Goal: Task Accomplishment & Management: Use online tool/utility

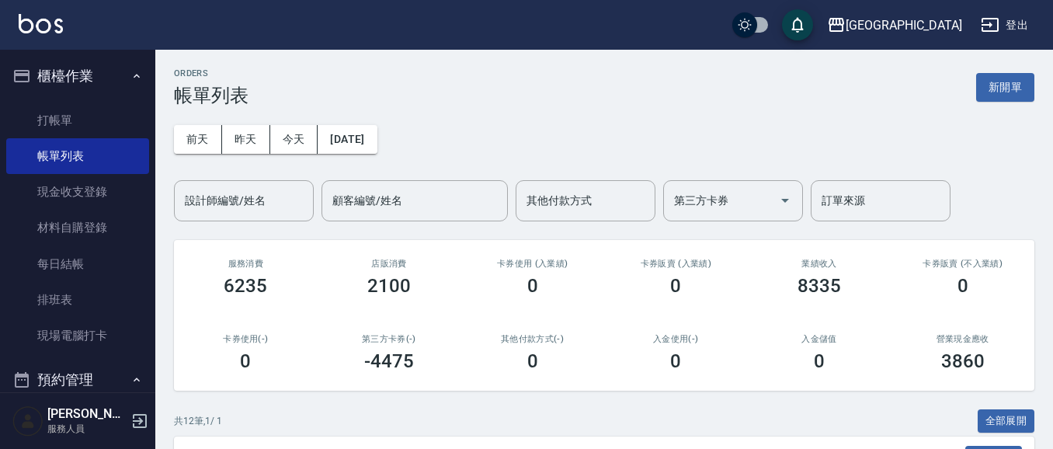
scroll to position [202, 0]
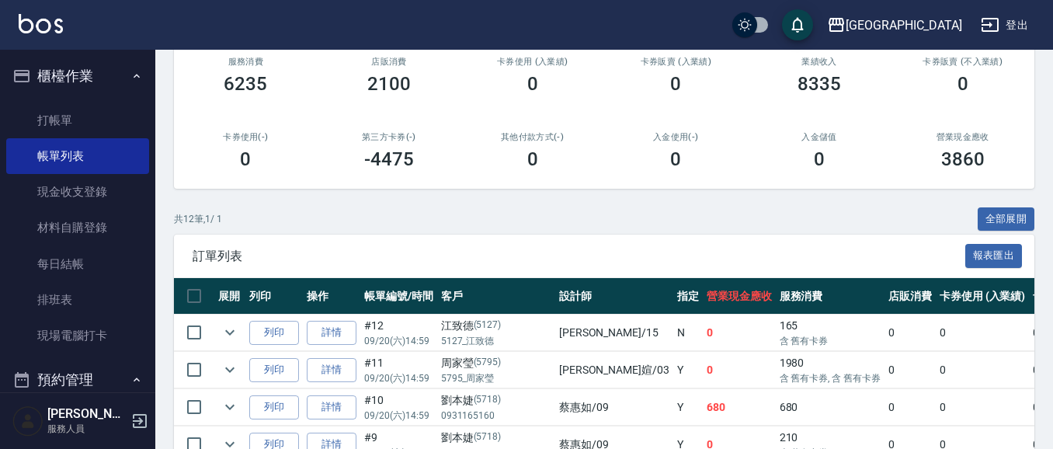
click at [61, 85] on button "櫃檯作業" at bounding box center [77, 76] width 143 height 40
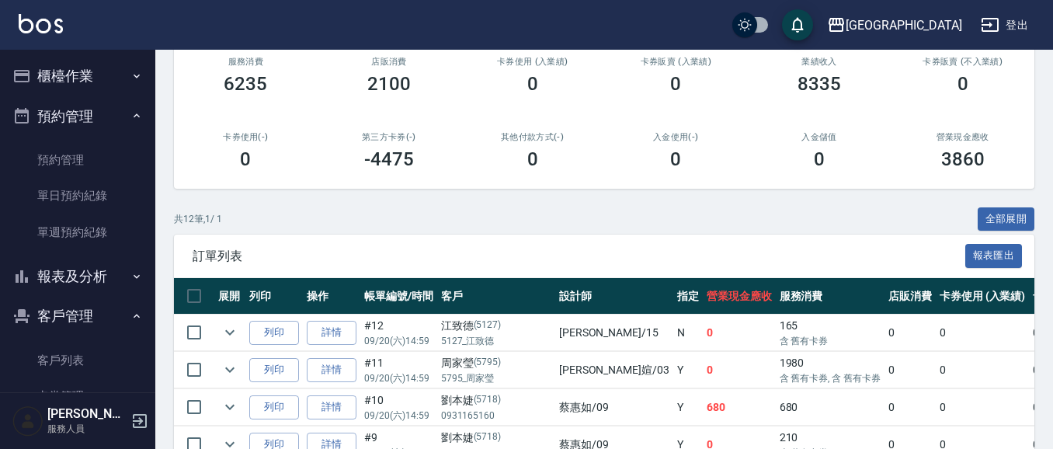
drag, startPoint x: 68, startPoint y: 110, endPoint x: 58, endPoint y: 95, distance: 18.1
click at [64, 110] on button "預約管理" at bounding box center [77, 116] width 143 height 40
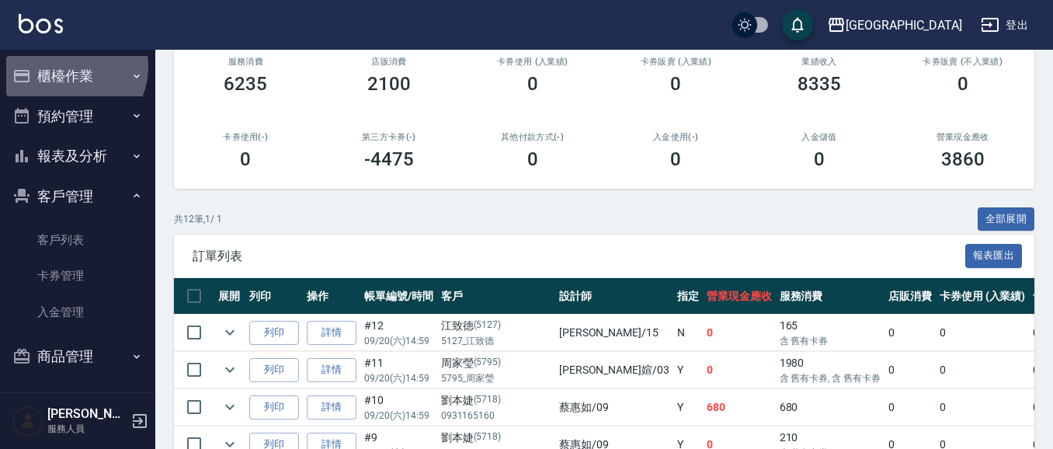
click at [64, 66] on button "櫃檯作業" at bounding box center [77, 76] width 143 height 40
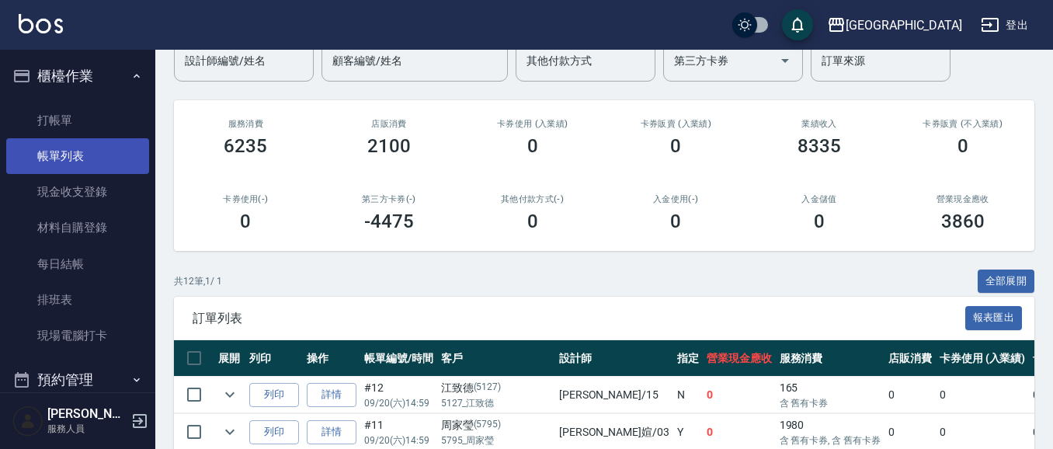
scroll to position [134, 0]
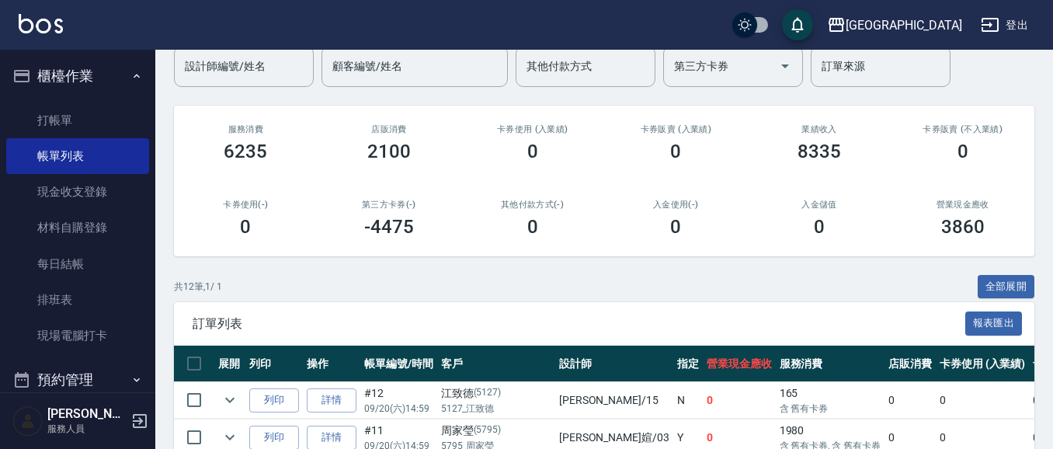
drag, startPoint x: 71, startPoint y: 124, endPoint x: 226, endPoint y: 116, distance: 154.7
click at [71, 123] on link "打帳單" at bounding box center [77, 120] width 143 height 36
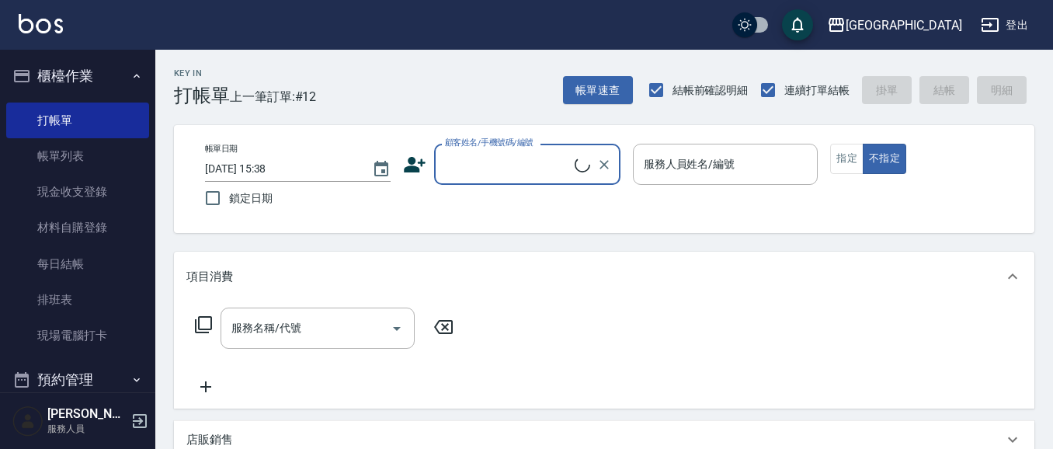
click at [470, 166] on input "顧客姓名/手機號碼/編號" at bounding box center [508, 164] width 134 height 27
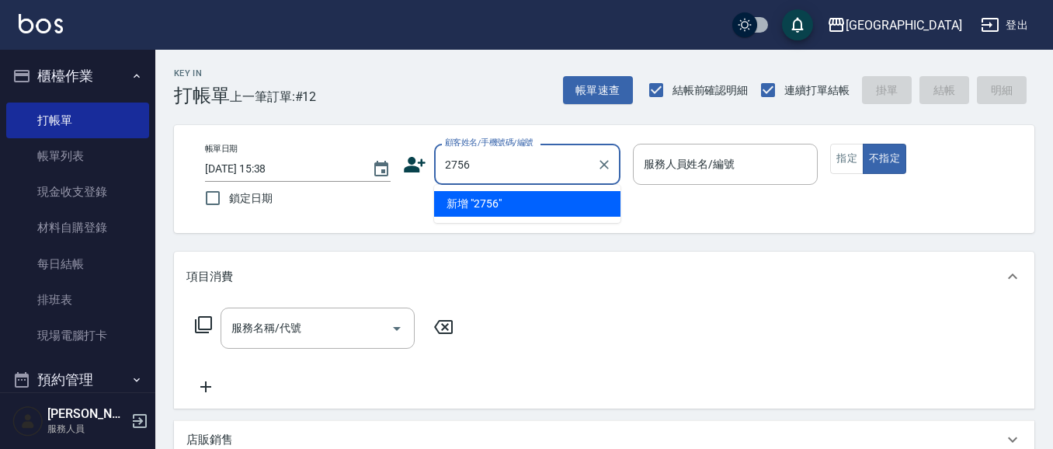
type input "2756"
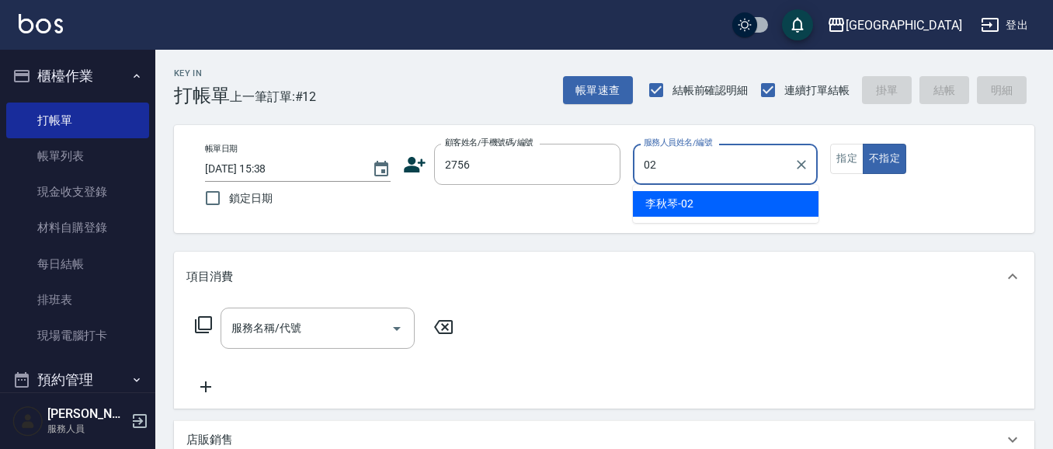
type input "[PERSON_NAME]-02"
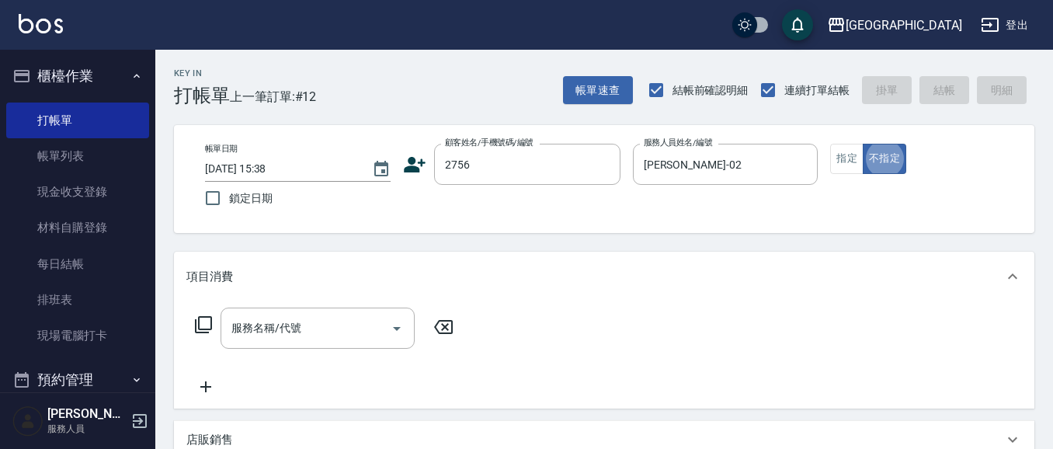
type button "false"
type input "郭淑蕙/0918664035/2756"
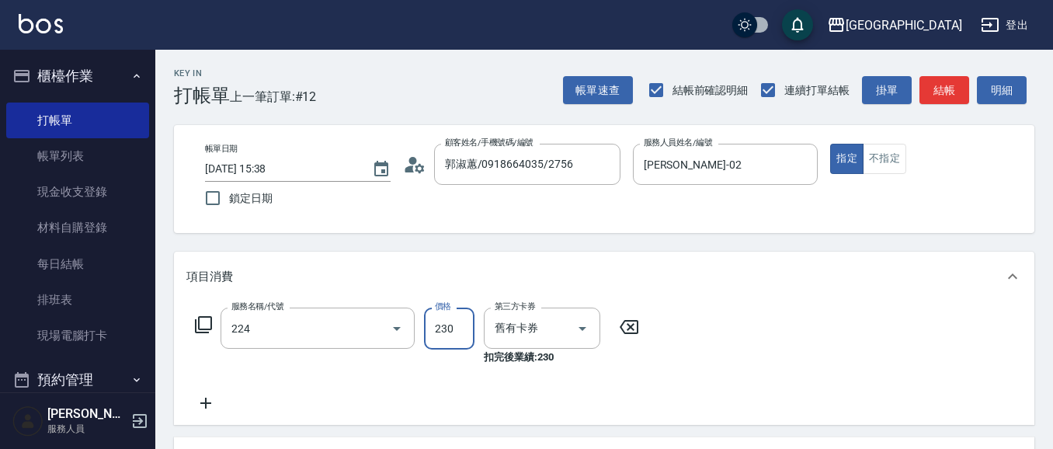
type input "洗髮(卡)230(224)"
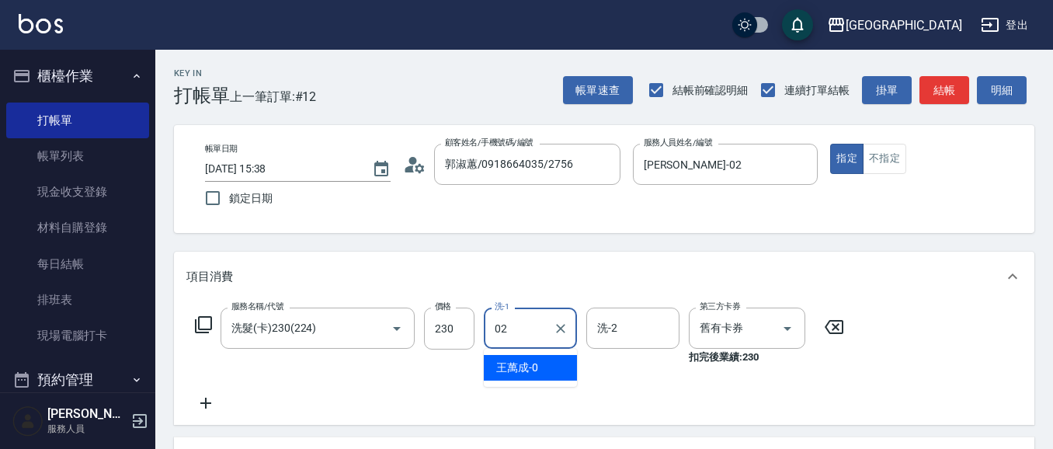
type input "[PERSON_NAME]-02"
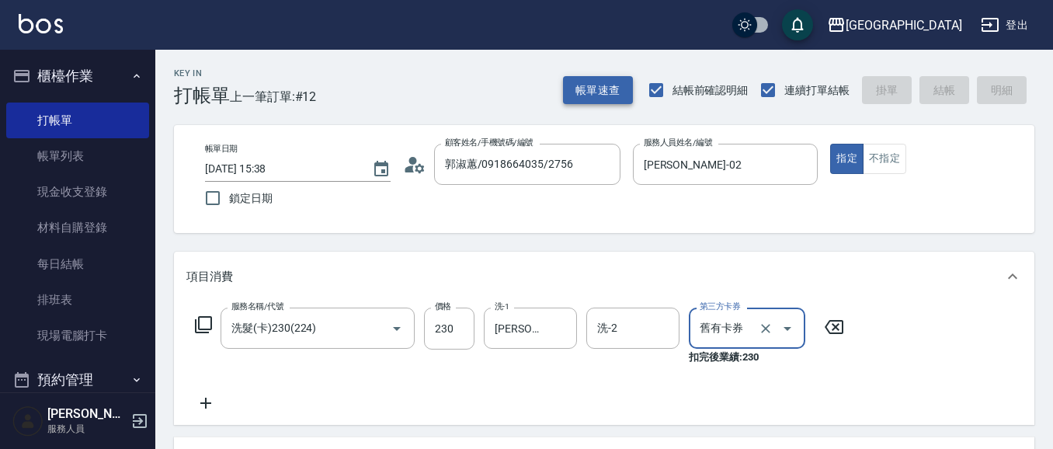
click at [610, 90] on button "帳單速查" at bounding box center [598, 90] width 70 height 29
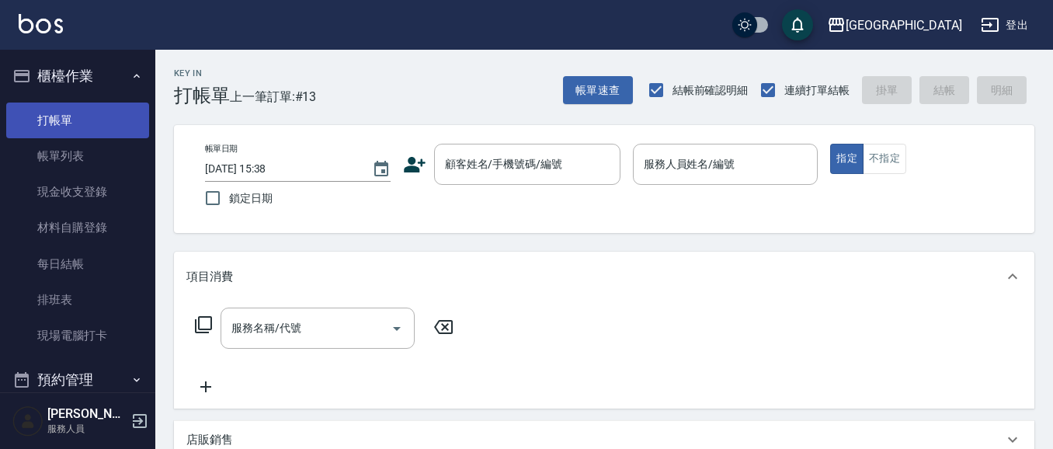
click at [68, 114] on link "打帳單" at bounding box center [77, 120] width 143 height 36
click at [54, 123] on link "打帳單" at bounding box center [77, 120] width 143 height 36
click at [55, 123] on link "打帳單" at bounding box center [77, 120] width 143 height 36
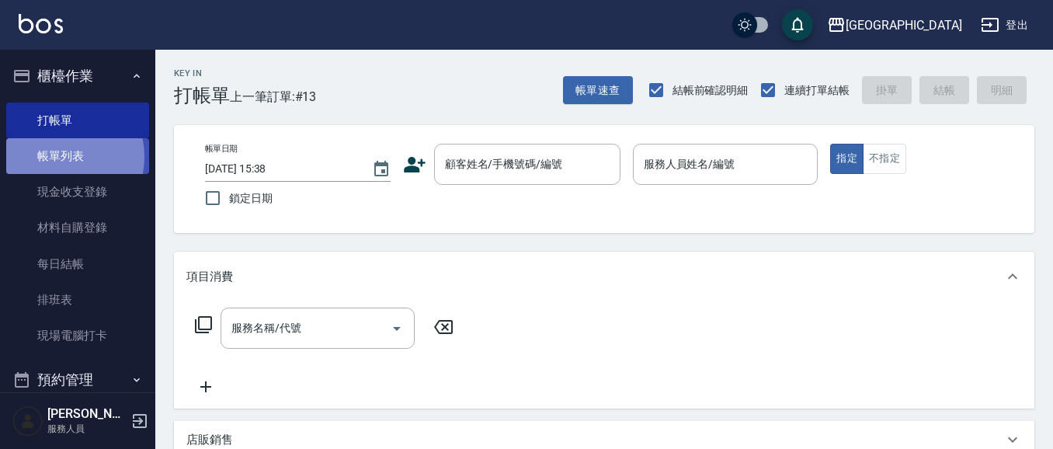
click at [56, 157] on link "帳單列表" at bounding box center [77, 156] width 143 height 36
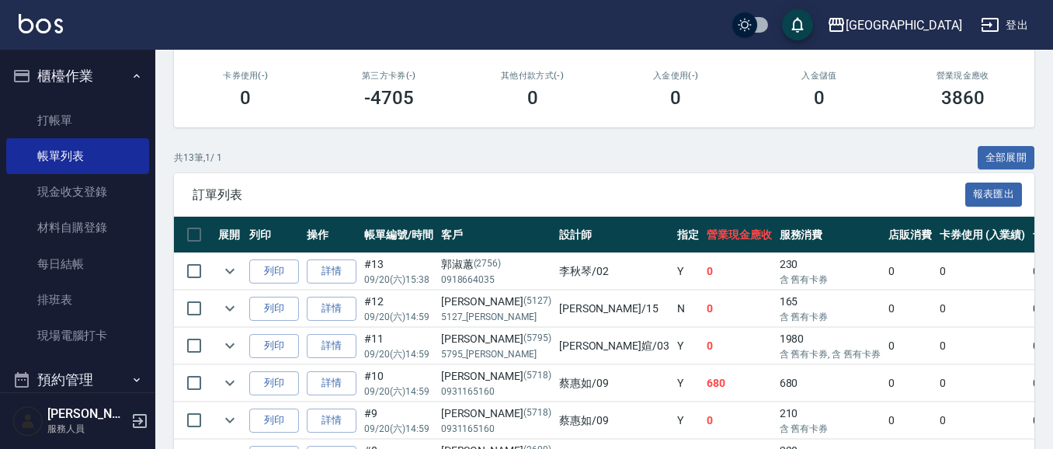
scroll to position [269, 0]
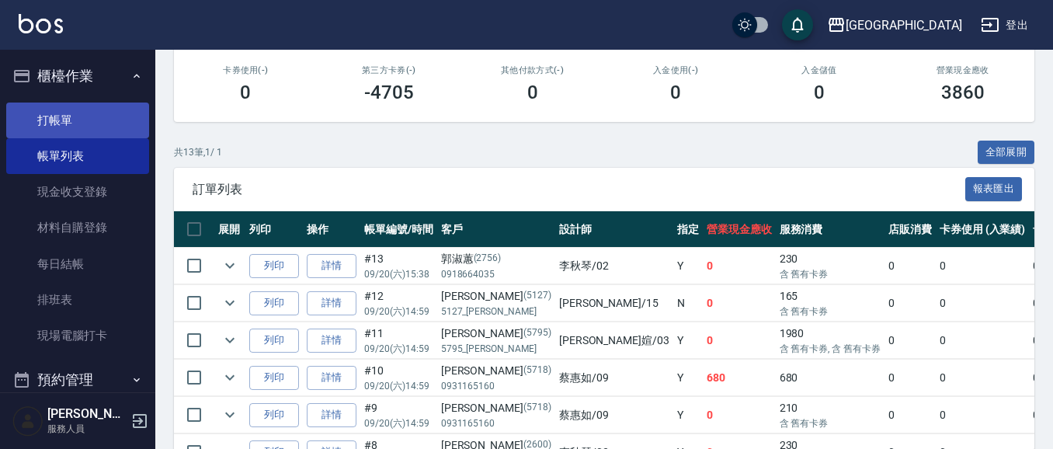
click at [75, 131] on link "打帳單" at bounding box center [77, 120] width 143 height 36
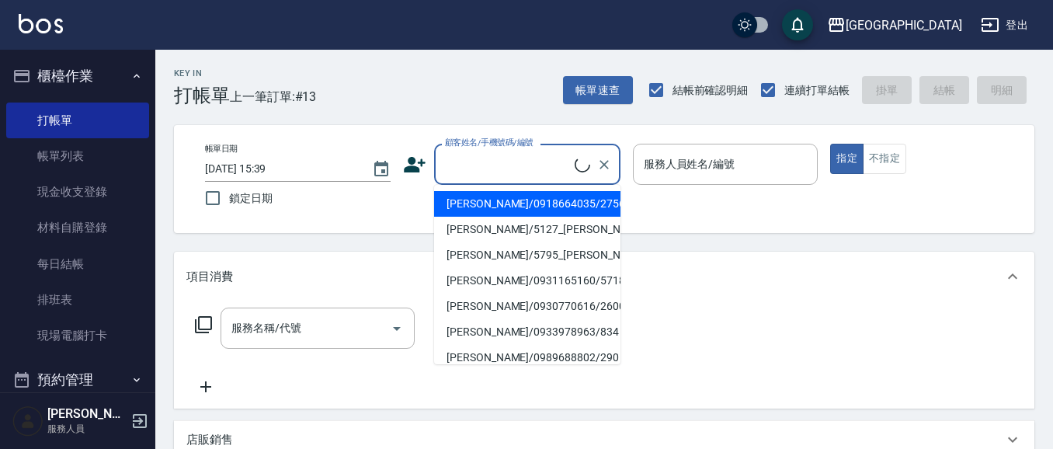
drag, startPoint x: 481, startPoint y: 169, endPoint x: 359, endPoint y: 146, distance: 124.1
click at [479, 170] on input "顧客姓名/手機號碼/編號" at bounding box center [508, 164] width 134 height 27
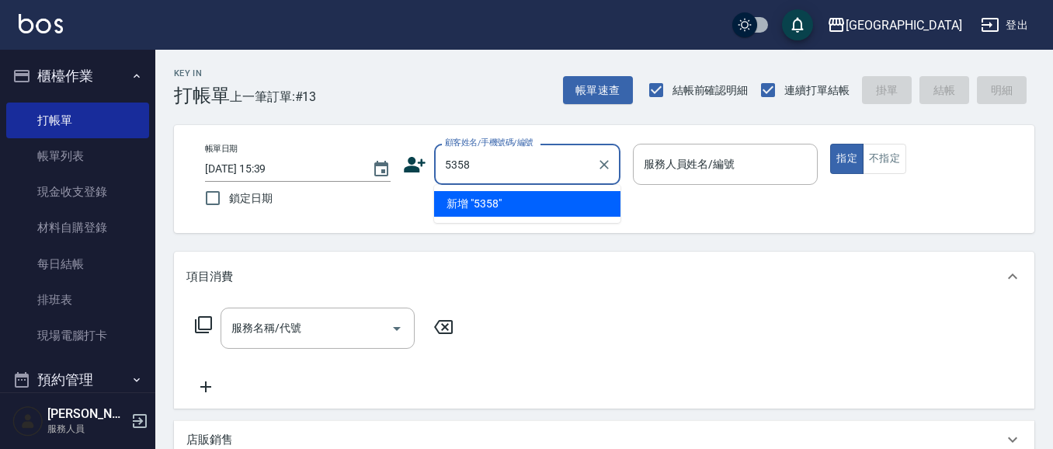
type input "5358"
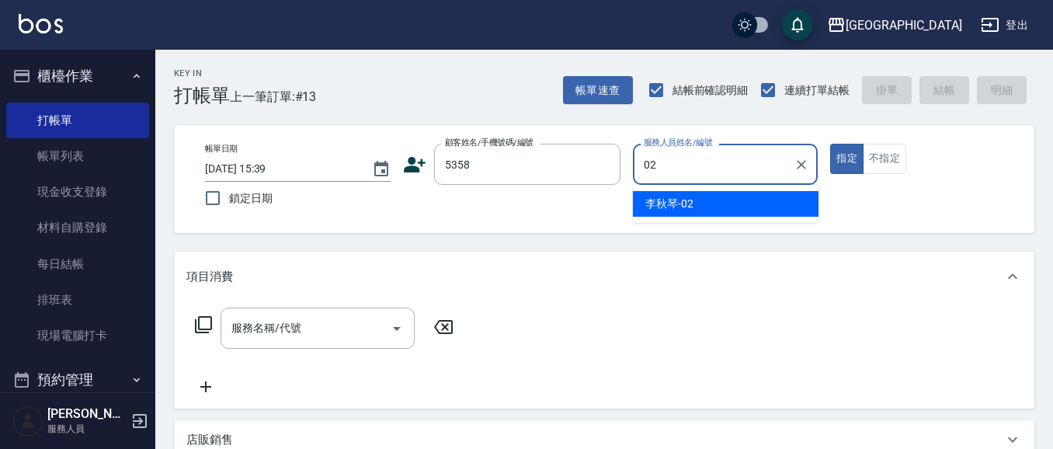
type input "02"
type button "true"
type input "[PERSON_NAME]-02"
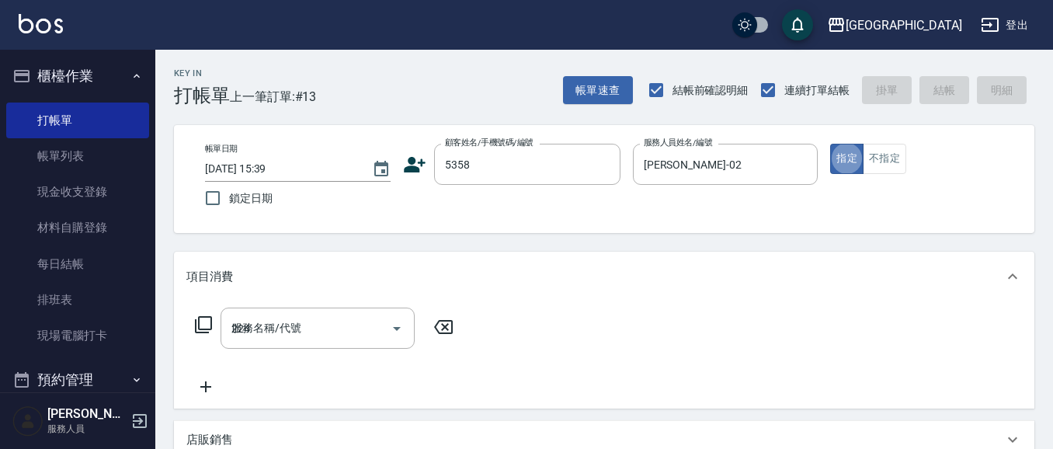
type input "224"
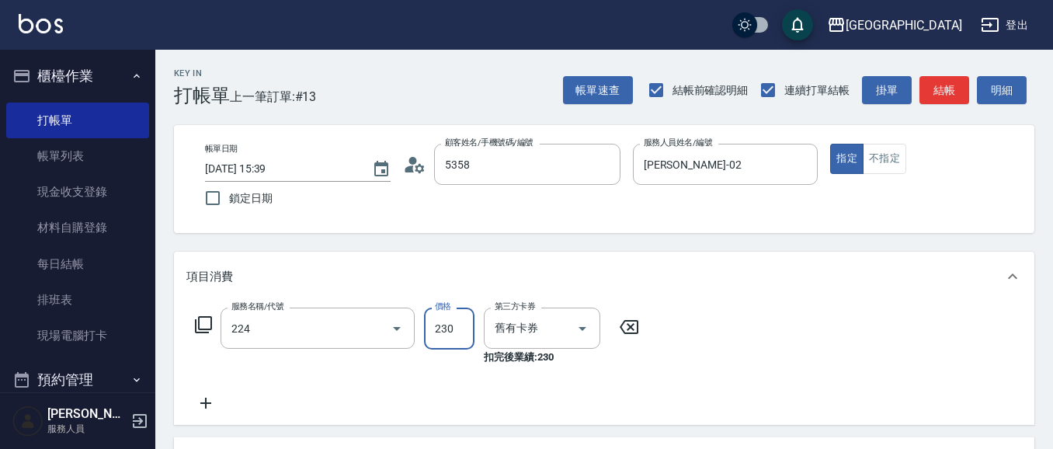
type input "邱寶錡/0939884623/5358"
type input "洗髮(卡)230(224)"
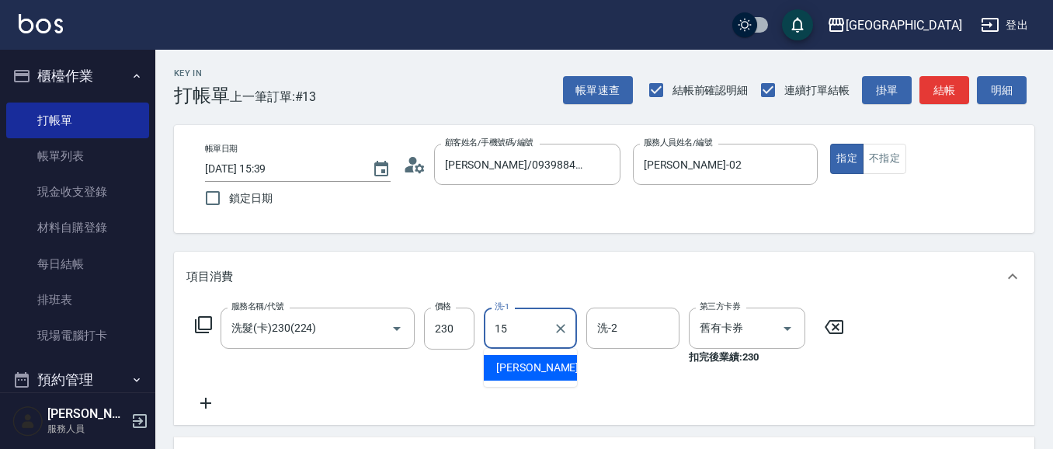
type input "蔡惠娟-15"
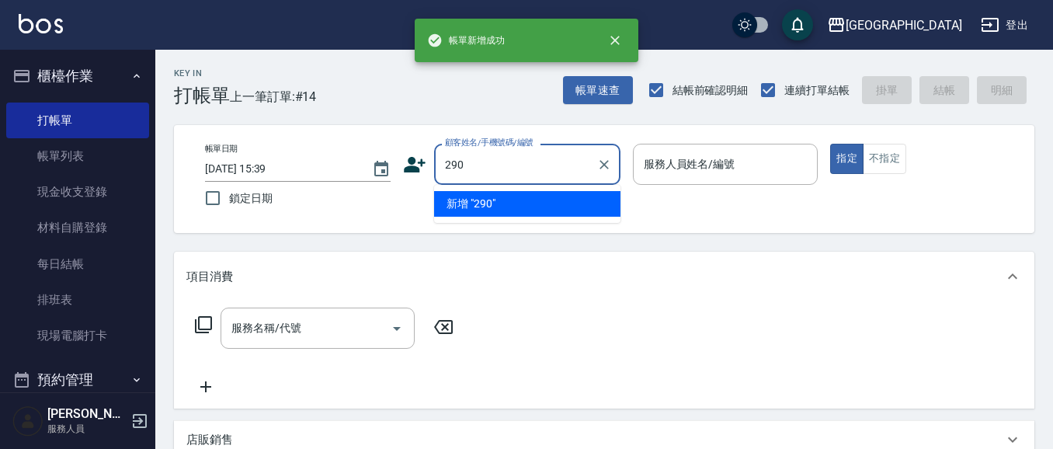
type input "290"
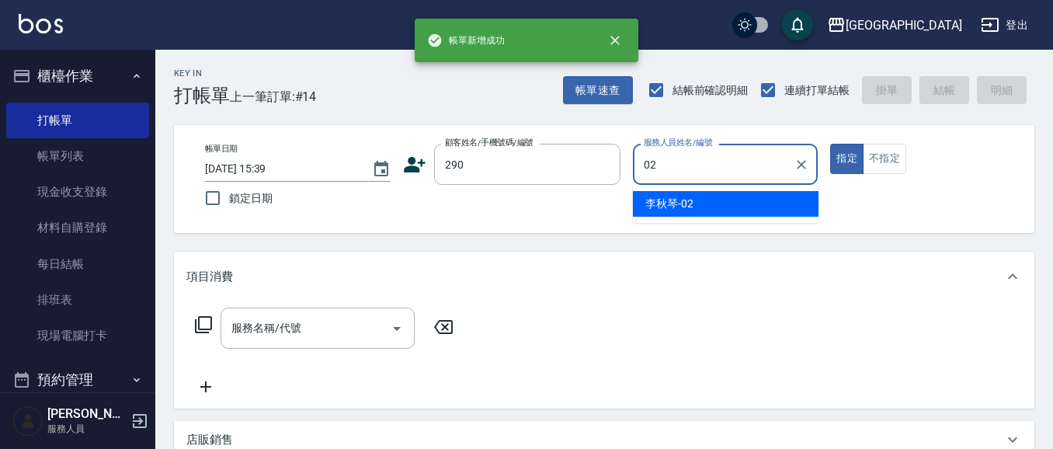
type input "[PERSON_NAME]-02"
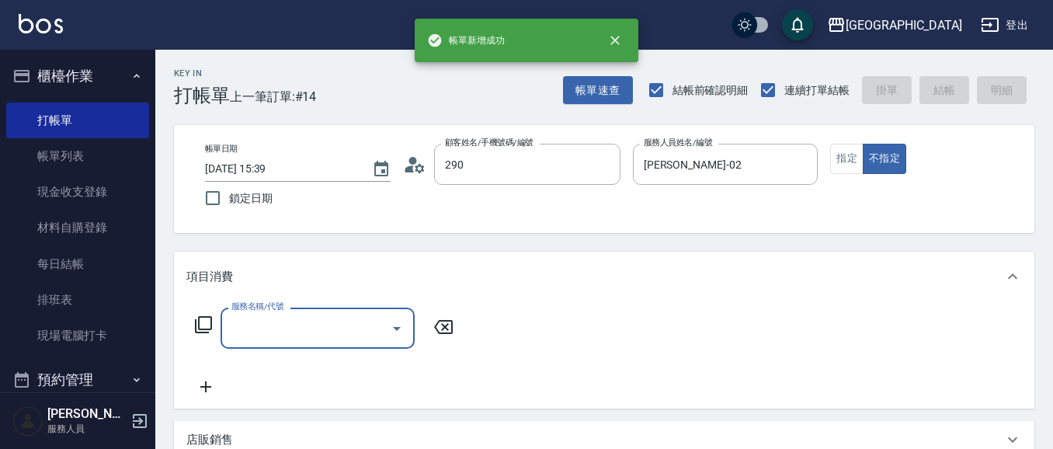
type input "[PERSON_NAME]/0989688802/290"
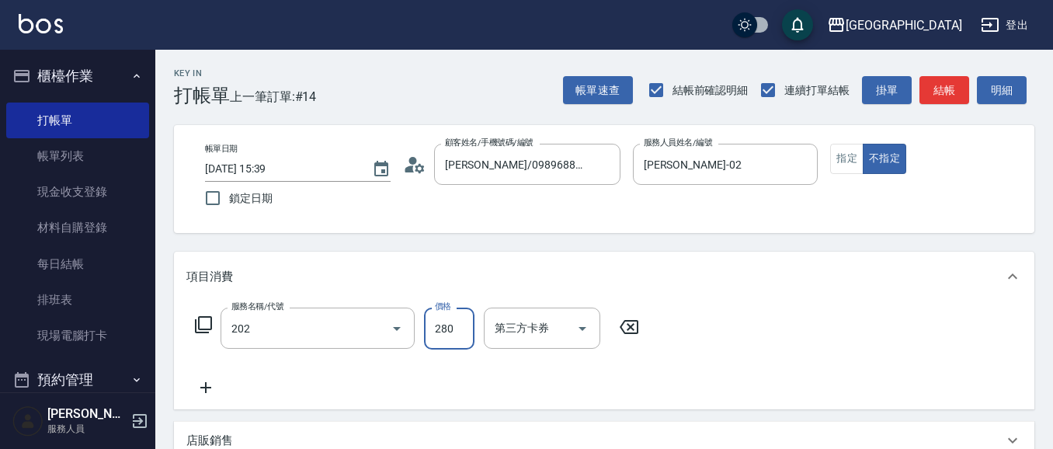
type input "洗髮[280](202)"
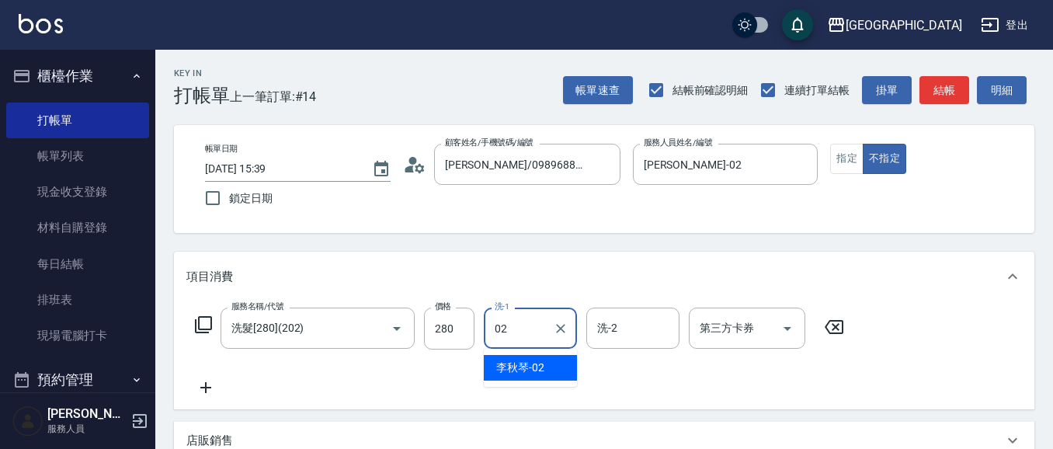
type input "[PERSON_NAME]-02"
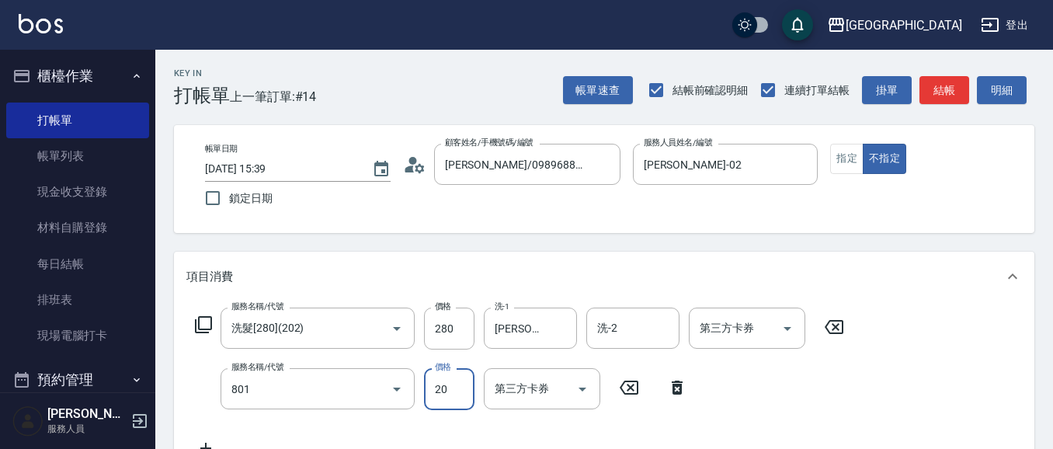
type input "潤絲(801)"
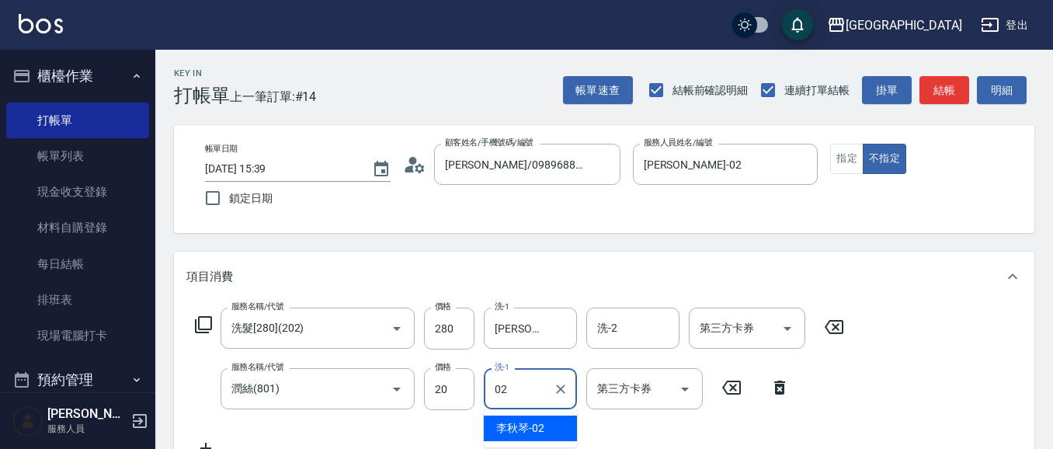
type input "[PERSON_NAME]-02"
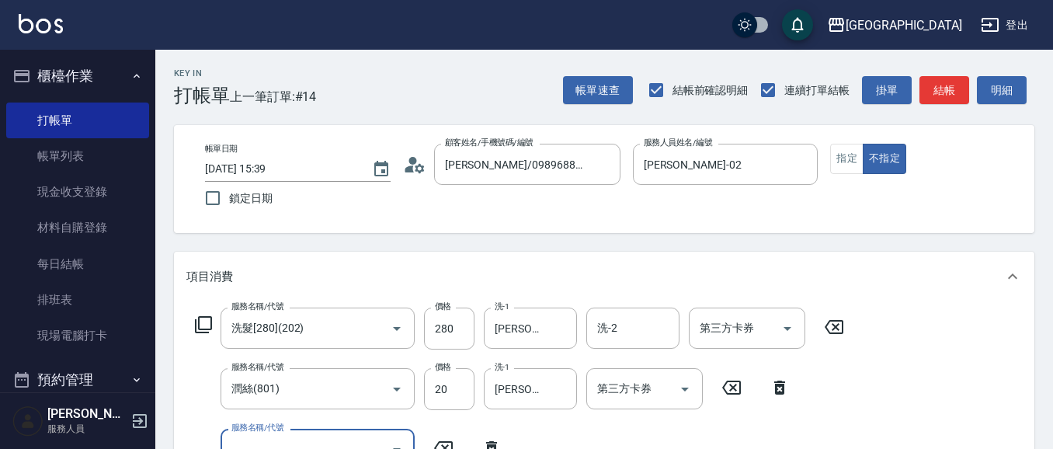
scroll to position [14, 0]
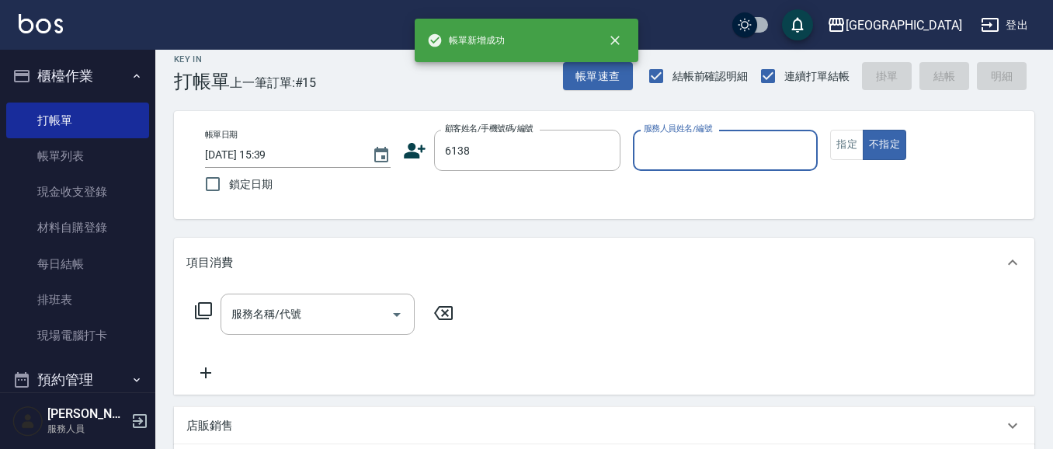
type input "6138"
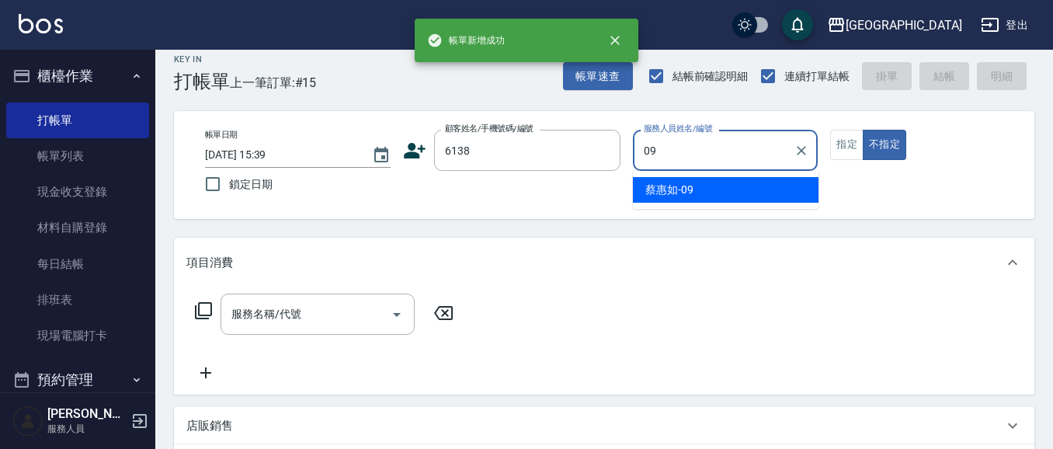
type input "蔡惠如-09"
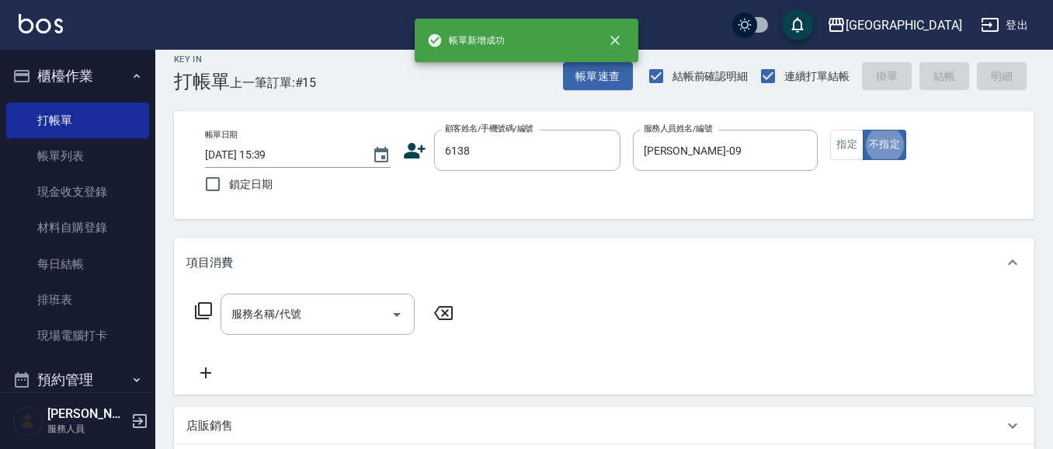
type button "false"
type input "孟婷/0920933898/6138"
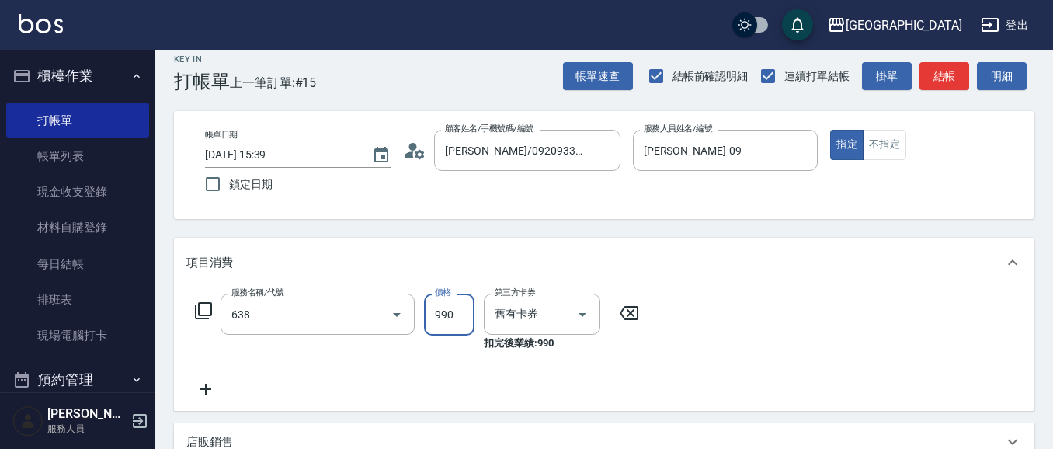
type input "(芙)頭皮養護套卡(638)"
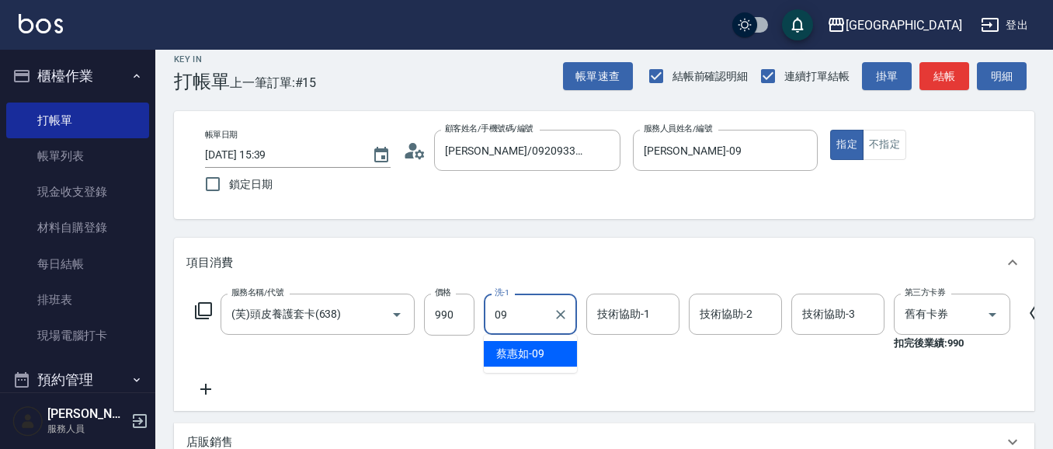
type input "蔡惠如-09"
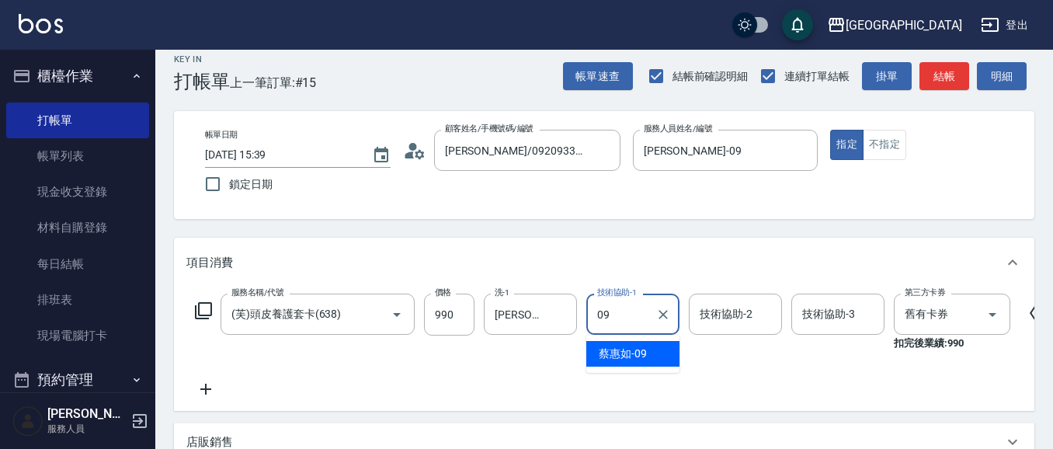
type input "蔡惠如-09"
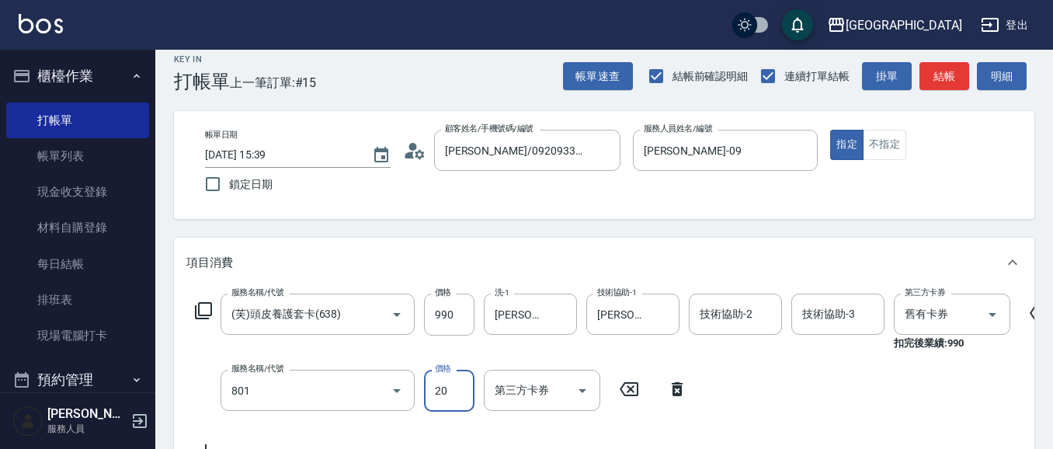
type input "潤絲(801)"
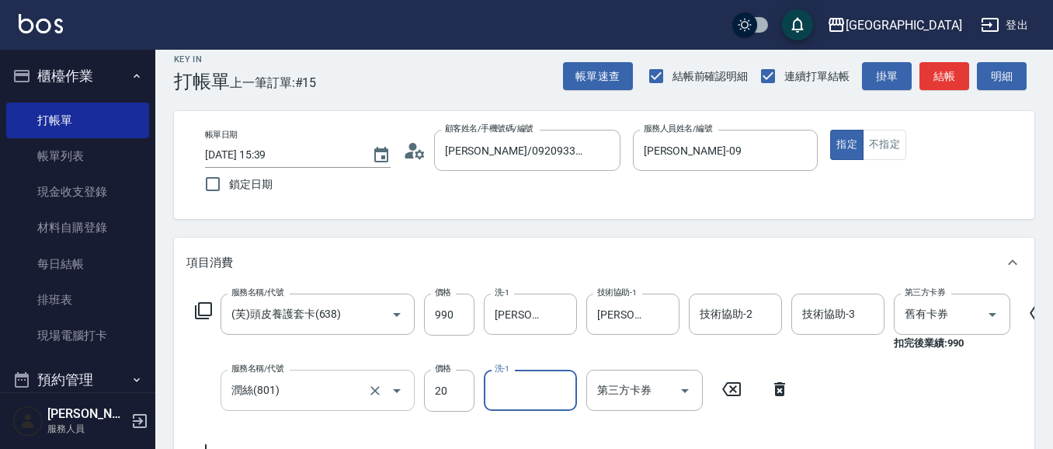
drag, startPoint x: 345, startPoint y: 396, endPoint x: 345, endPoint y: 388, distance: 7.8
click at [346, 394] on input "潤絲(801)" at bounding box center [295, 390] width 137 height 27
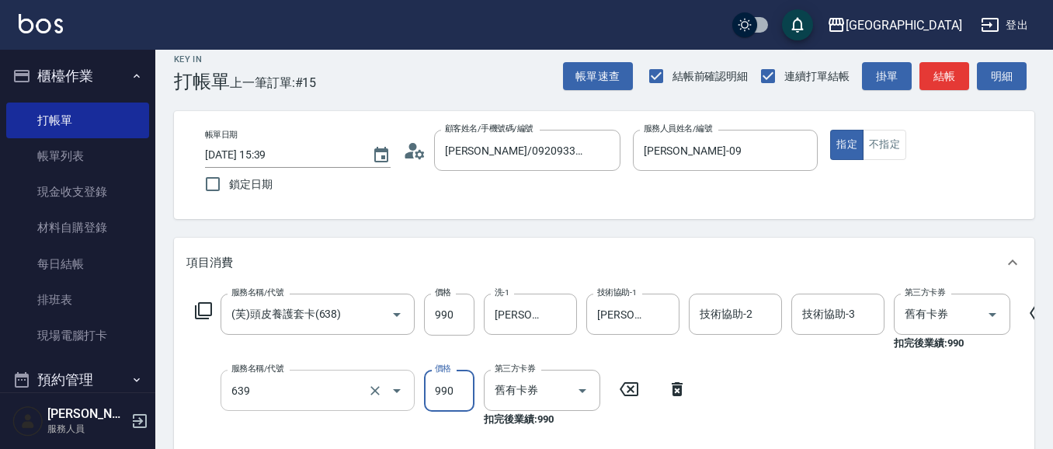
type input "(芙)蘆薈髮膜套卡(自材)(639)"
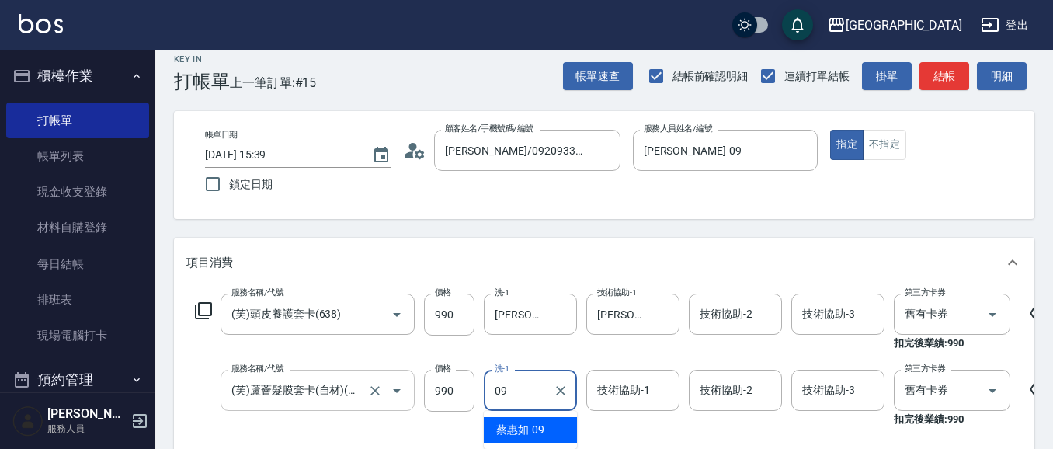
type input "蔡惠如-09"
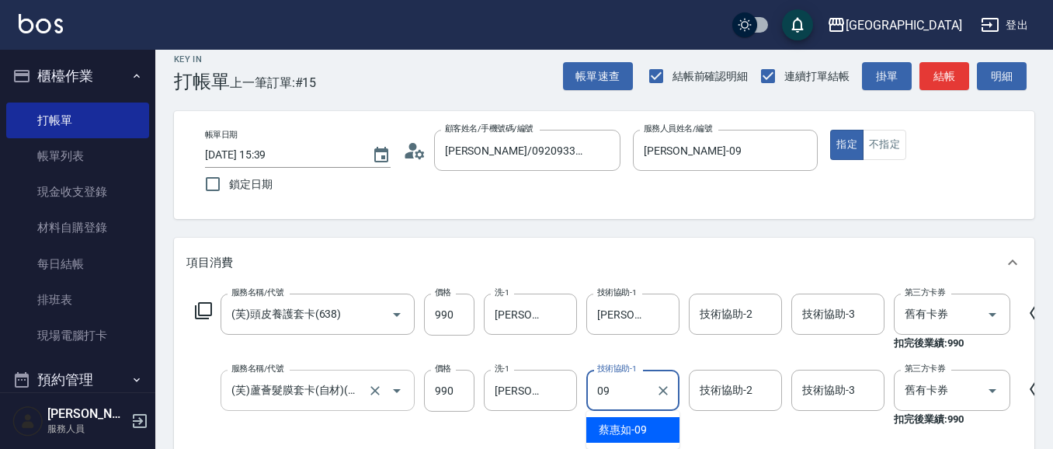
type input "蔡惠如-09"
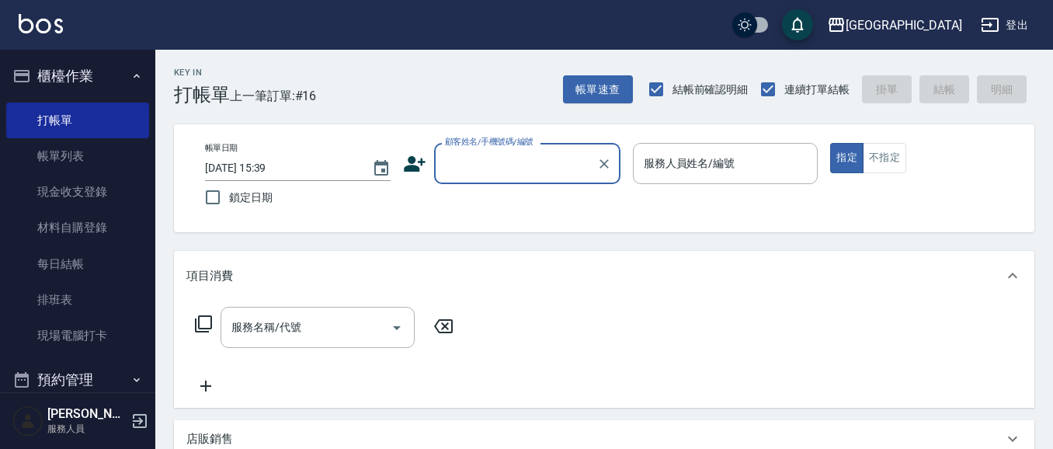
scroll to position [0, 0]
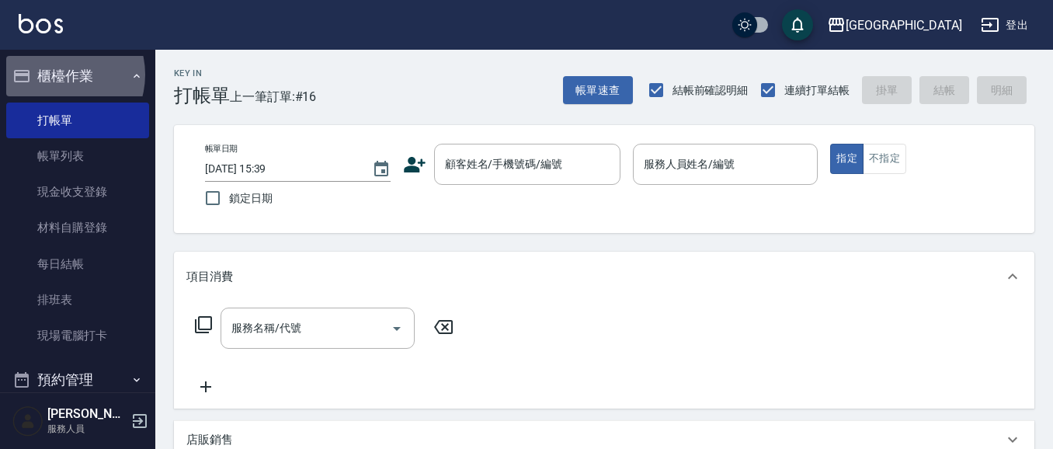
click at [58, 75] on button "櫃檯作業" at bounding box center [77, 76] width 143 height 40
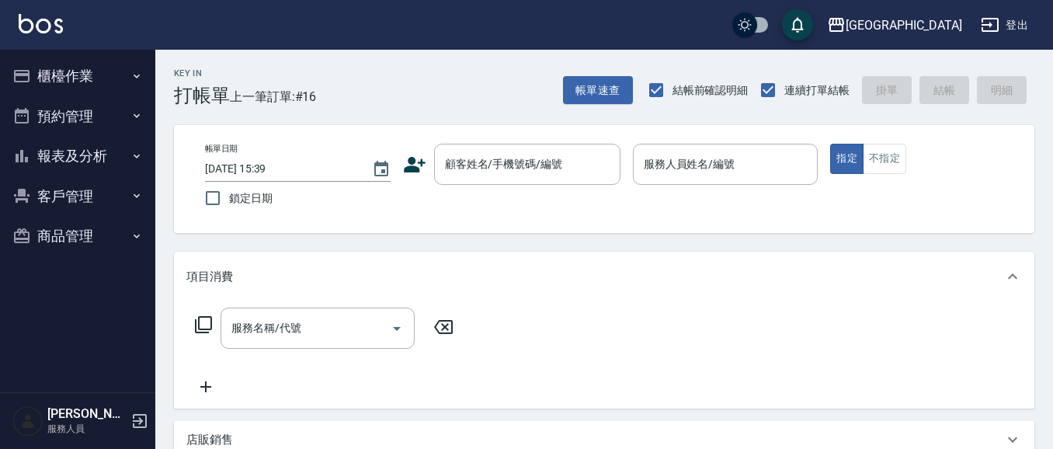
click at [70, 161] on button "報表及分析" at bounding box center [77, 156] width 143 height 40
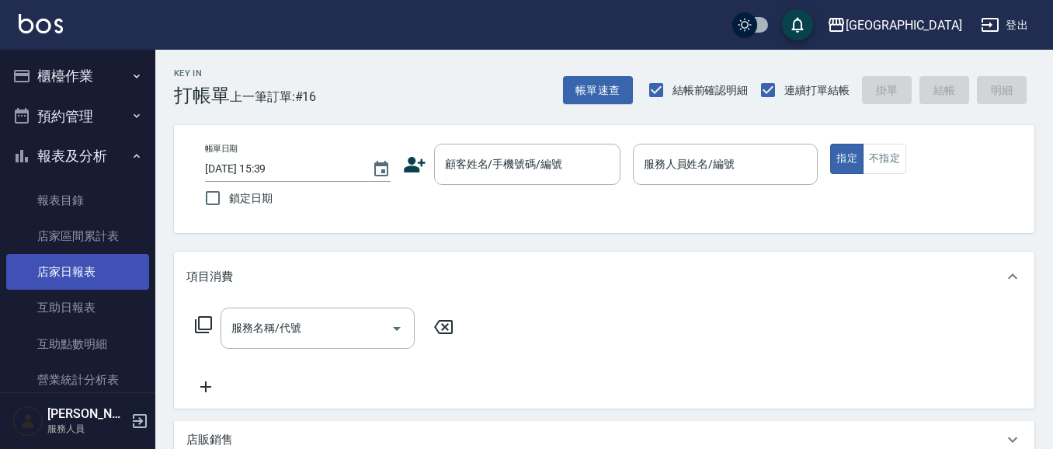
click at [78, 266] on link "店家日報表" at bounding box center [77, 272] width 143 height 36
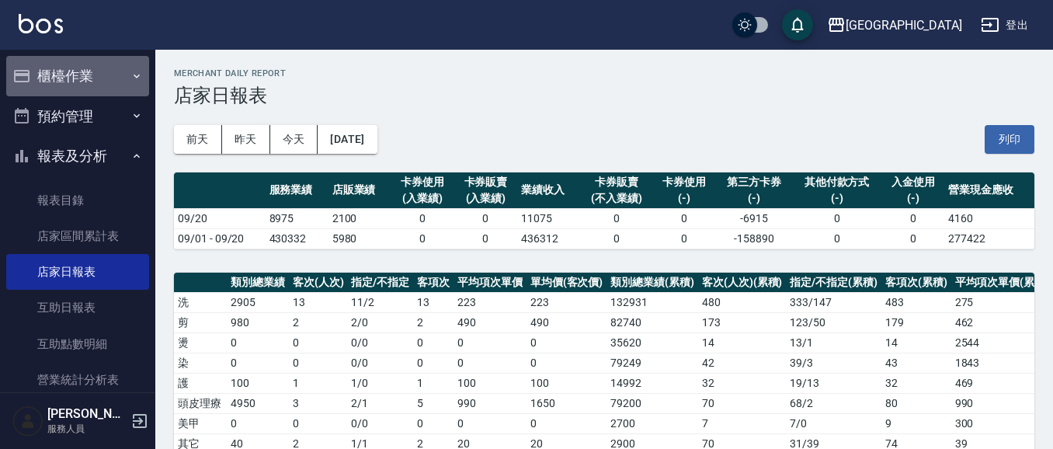
click at [89, 75] on button "櫃檯作業" at bounding box center [77, 76] width 143 height 40
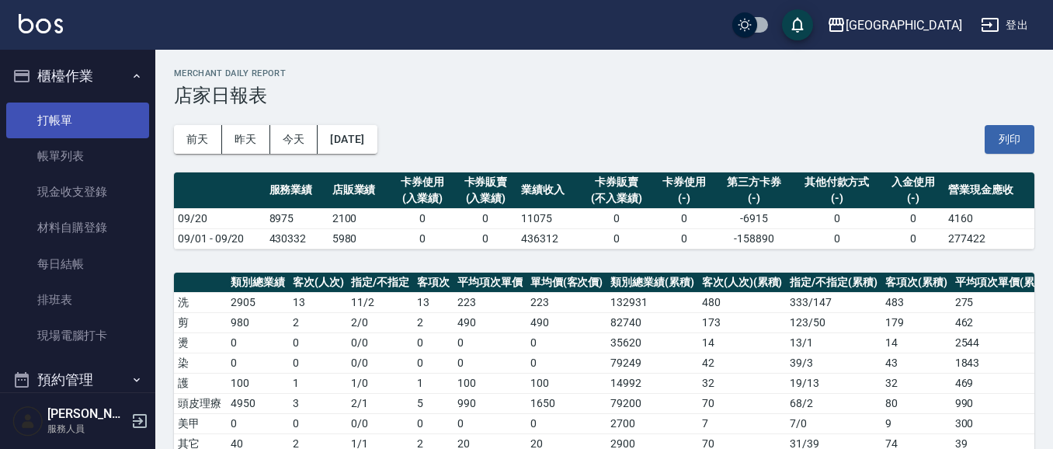
click at [85, 119] on link "打帳單" at bounding box center [77, 120] width 143 height 36
